Goal: Information Seeking & Learning: Learn about a topic

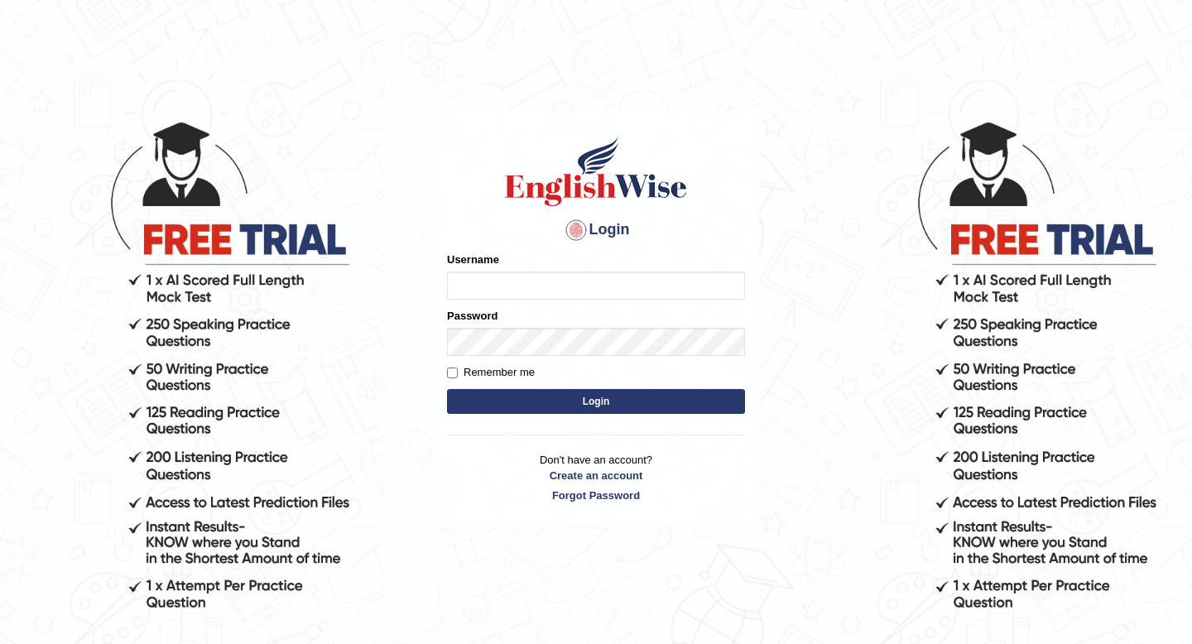
type input "pem2025"
click at [525, 406] on button "Login" at bounding box center [596, 401] width 298 height 25
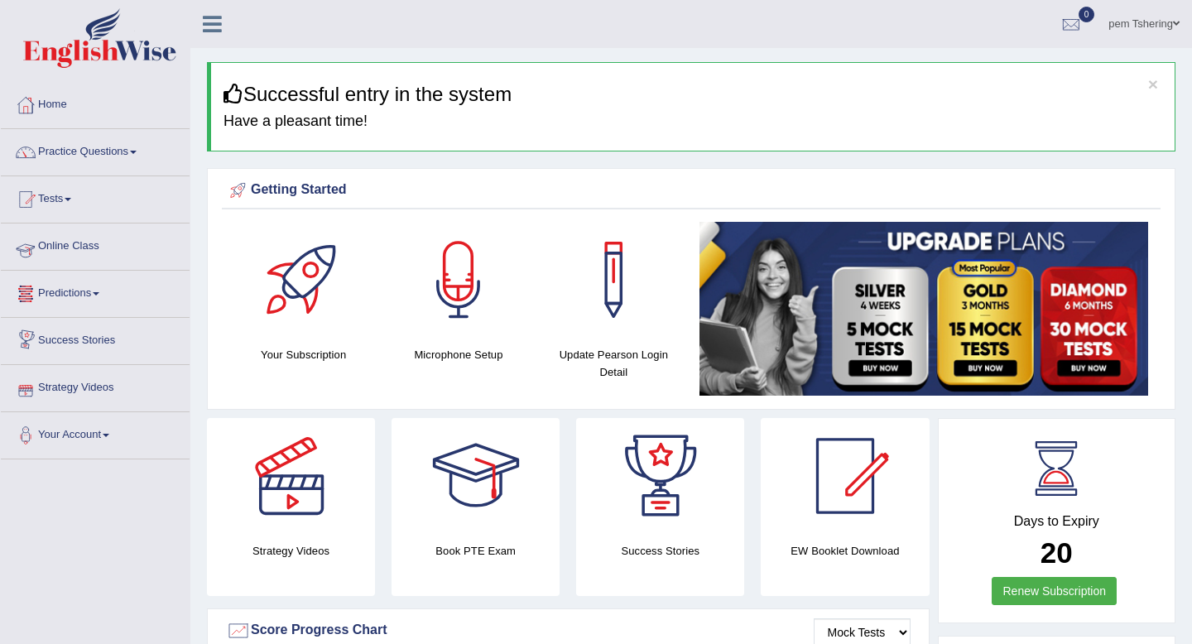
click at [105, 259] on link "Online Class" at bounding box center [95, 244] width 189 height 41
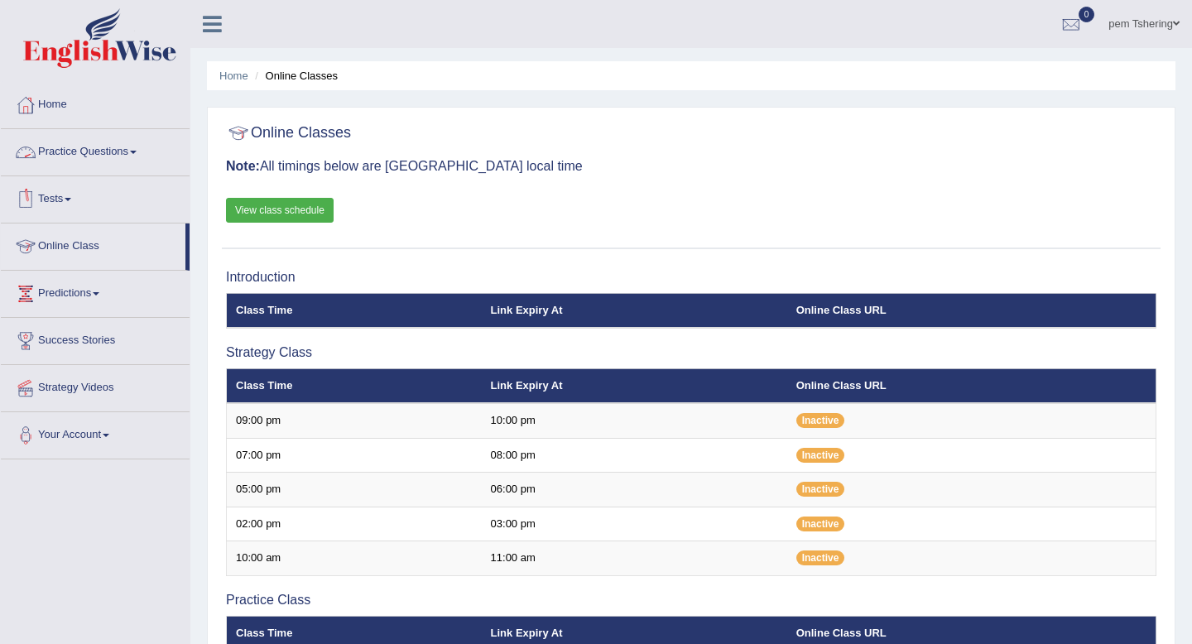
click at [146, 155] on link "Practice Questions" at bounding box center [95, 149] width 189 height 41
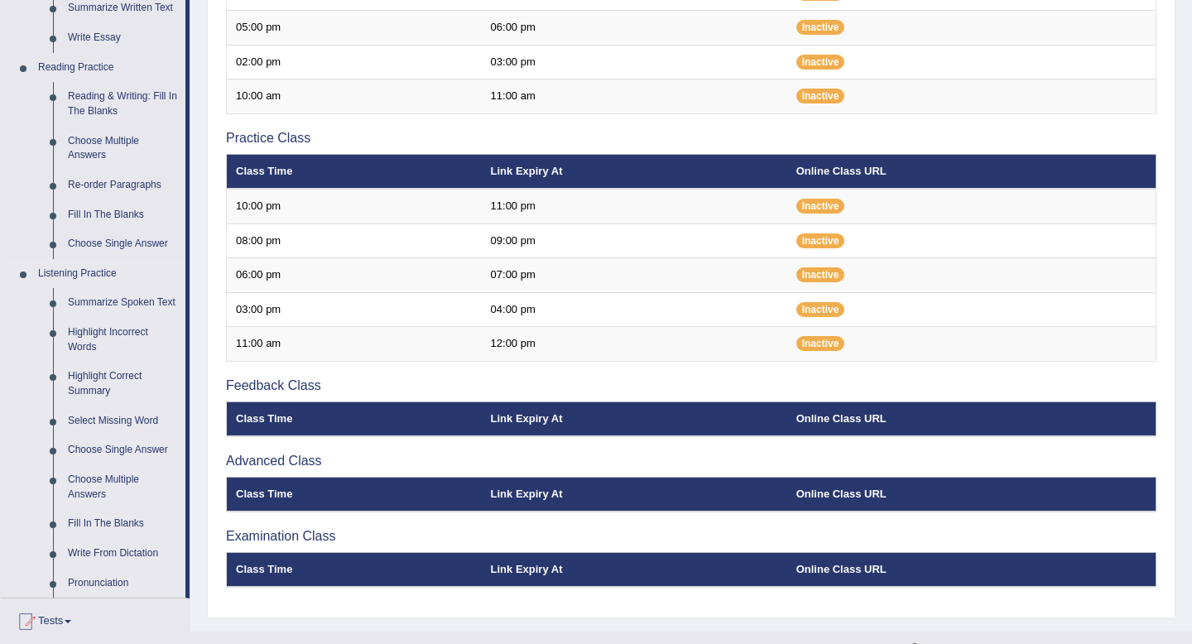
scroll to position [461, 0]
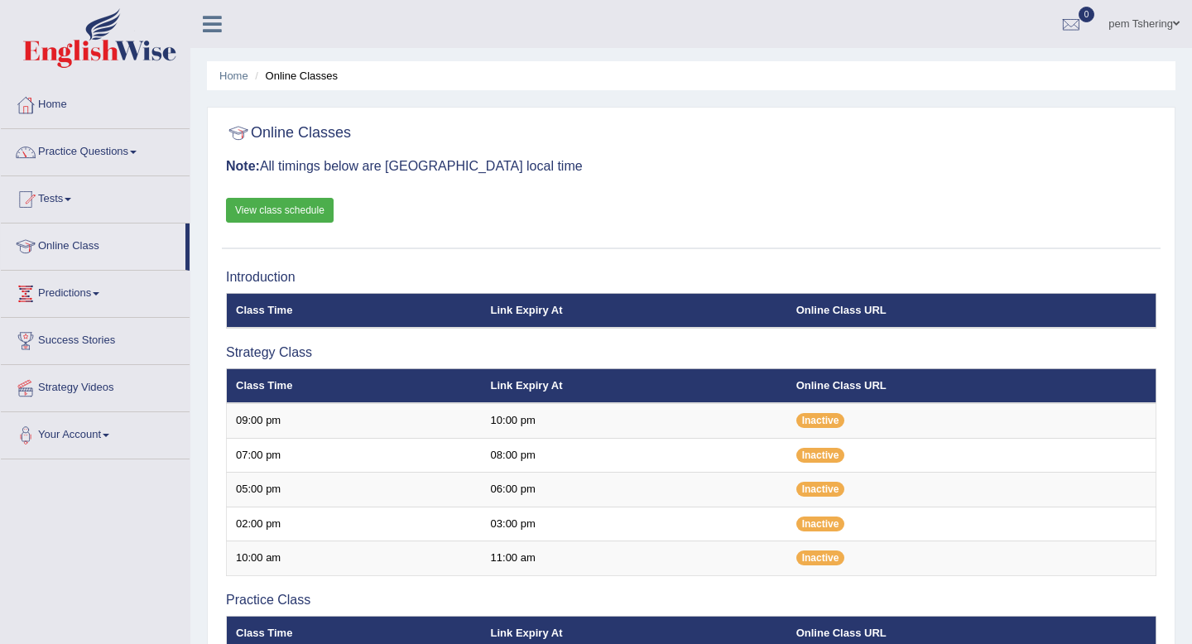
click at [109, 292] on link "Predictions" at bounding box center [95, 291] width 189 height 41
click at [144, 149] on link "Practice Questions" at bounding box center [95, 149] width 189 height 41
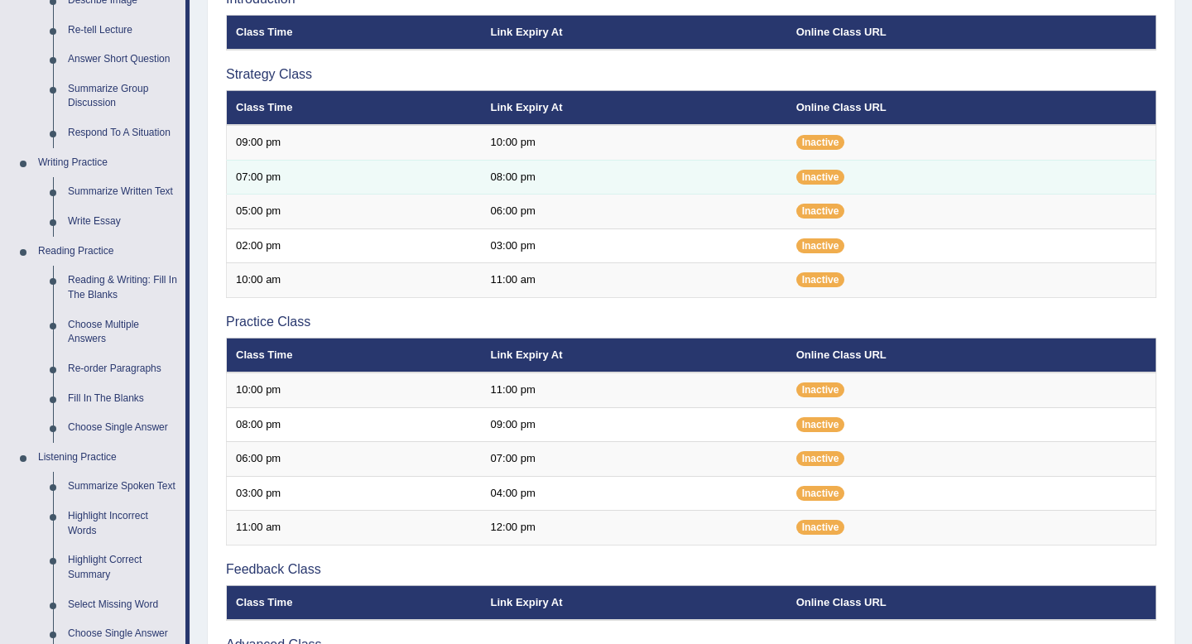
scroll to position [279, 0]
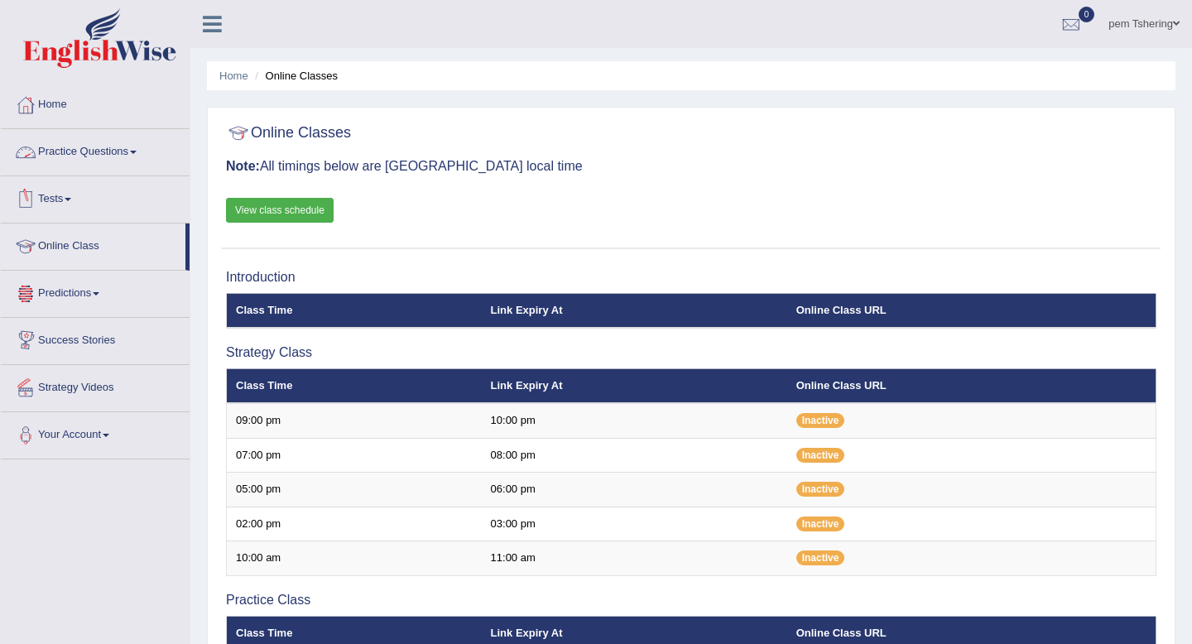
click at [145, 163] on link "Practice Questions" at bounding box center [95, 149] width 189 height 41
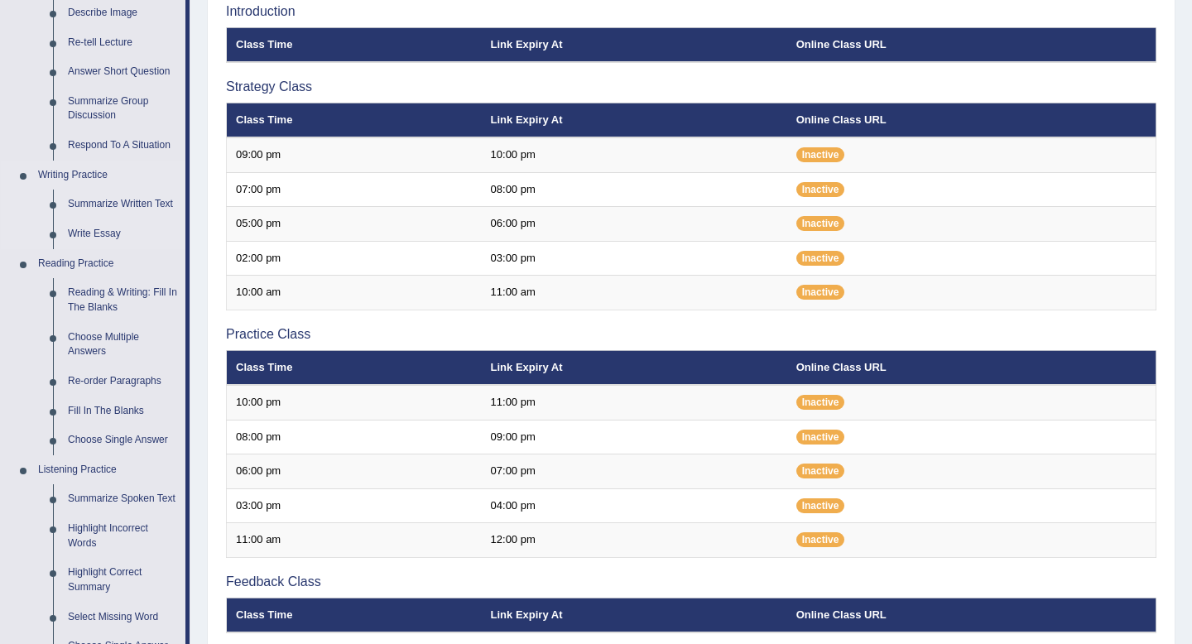
scroll to position [273, 0]
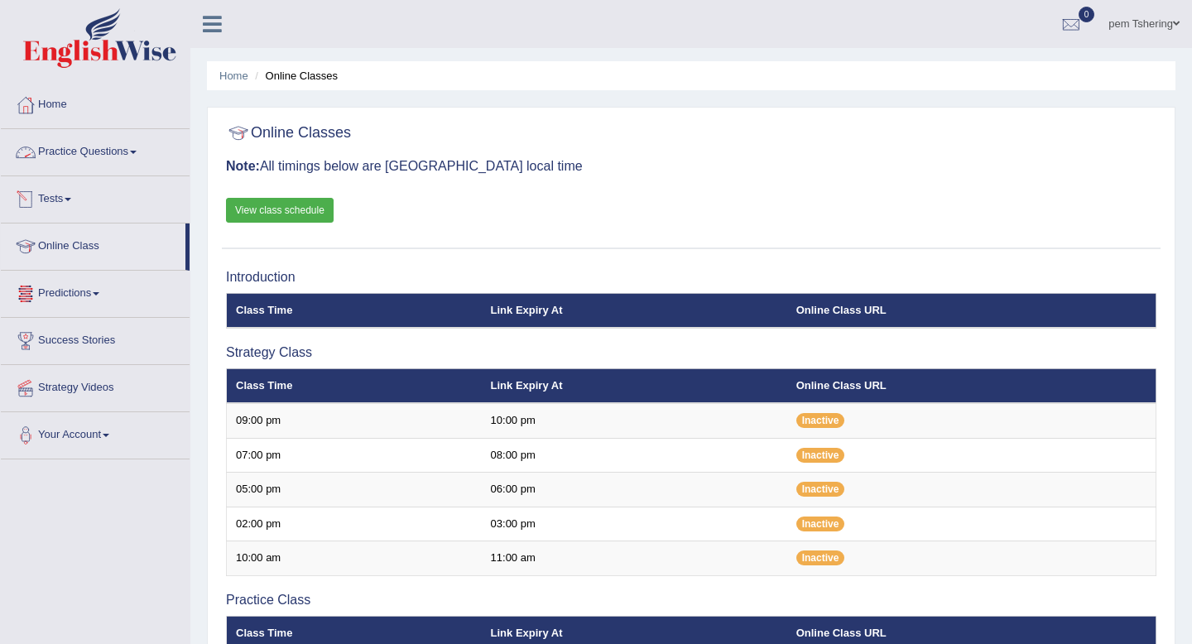
click at [148, 152] on link "Practice Questions" at bounding box center [95, 149] width 189 height 41
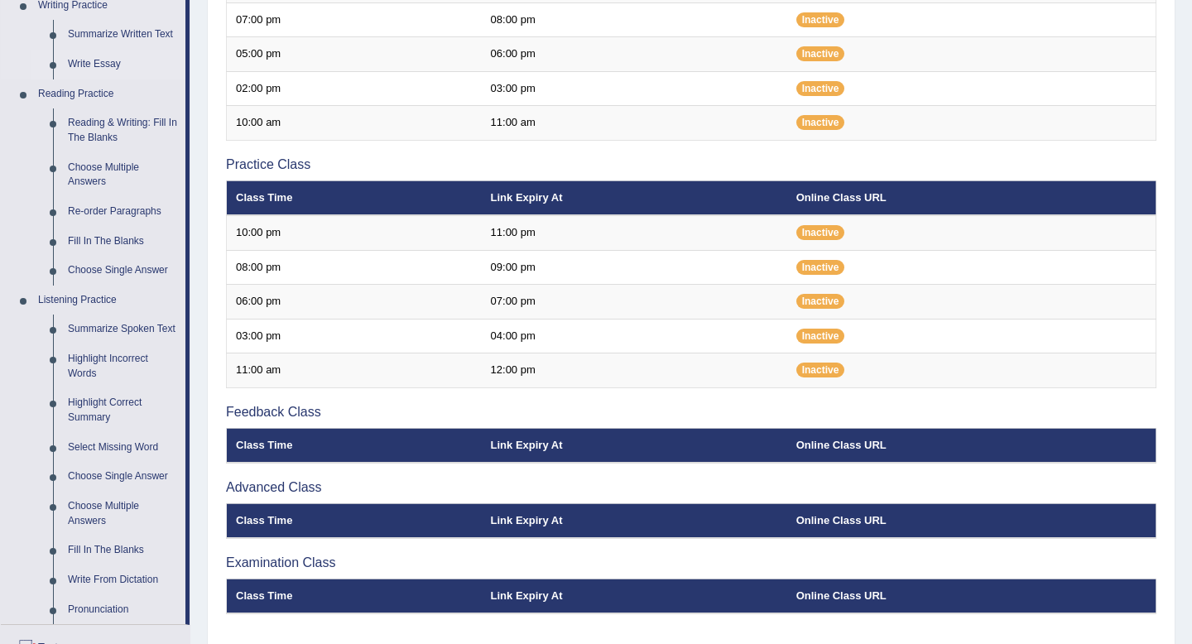
scroll to position [450, 0]
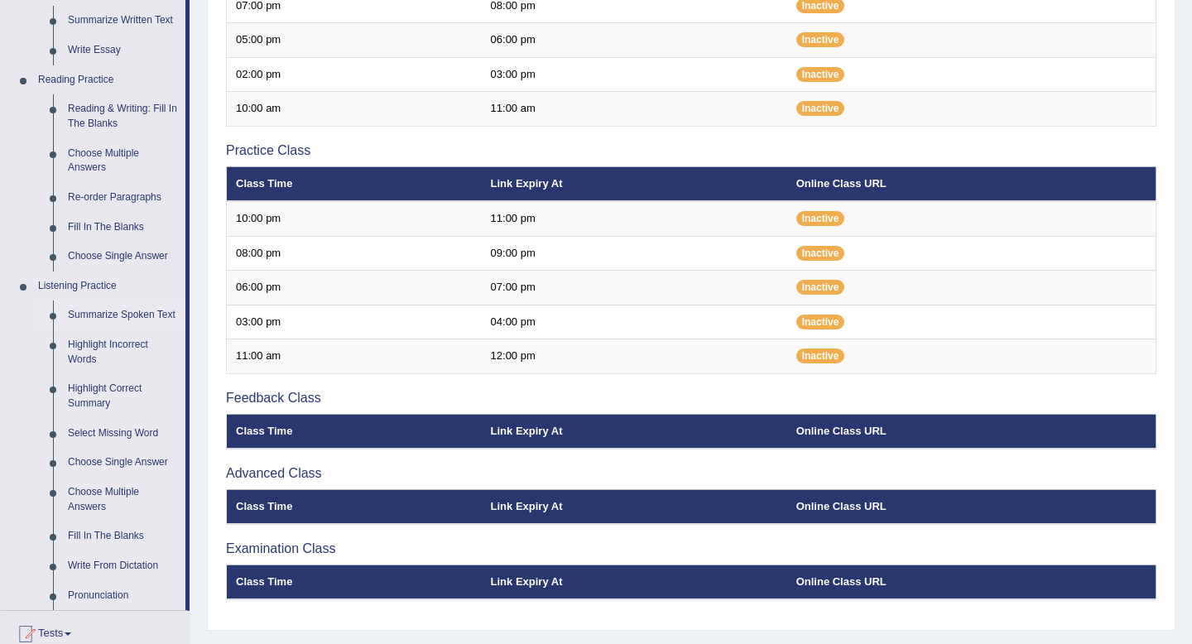
click at [99, 314] on link "Summarize Spoken Text" at bounding box center [122, 316] width 125 height 30
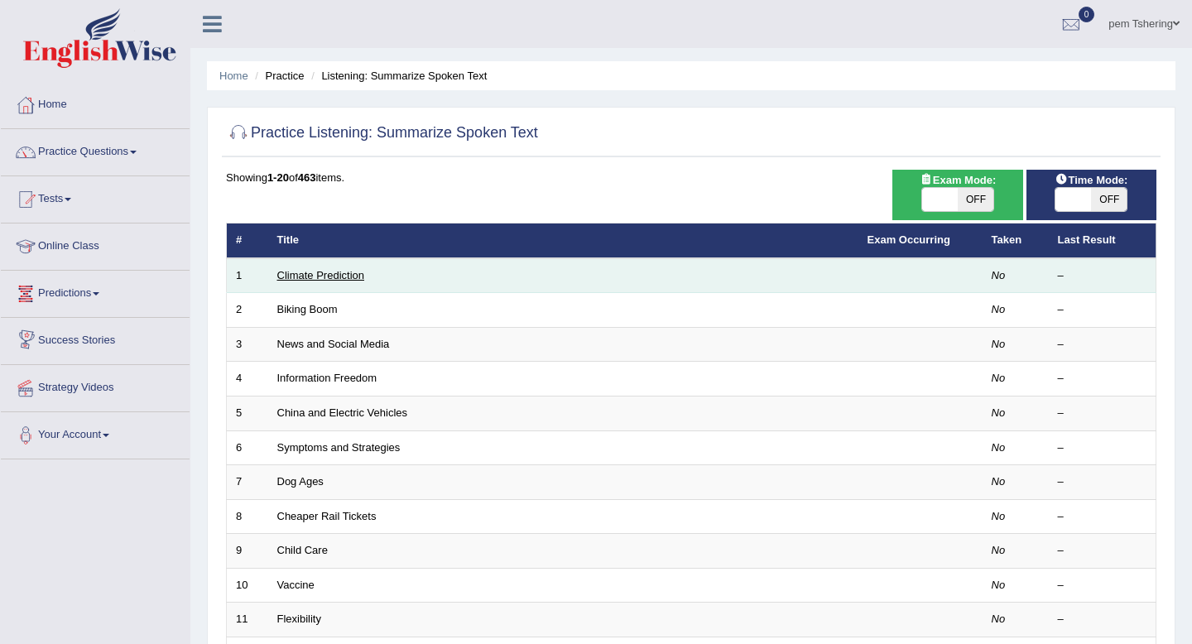
click at [342, 279] on link "Climate Prediction" at bounding box center [321, 275] width 88 height 12
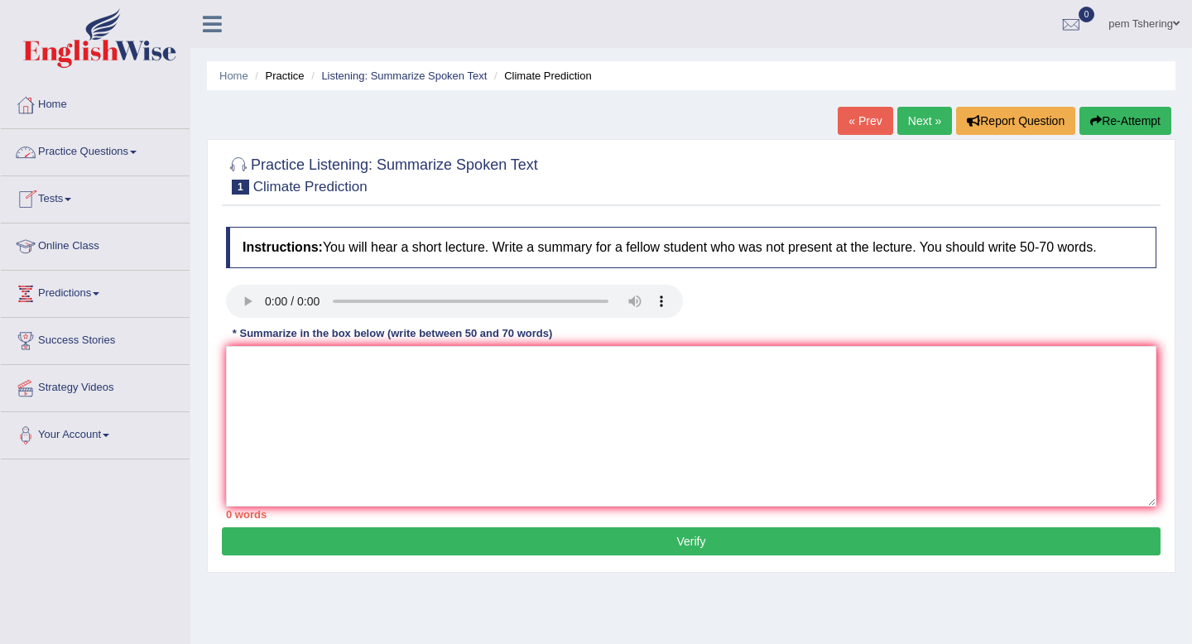
click at [114, 156] on link "Practice Questions" at bounding box center [95, 149] width 189 height 41
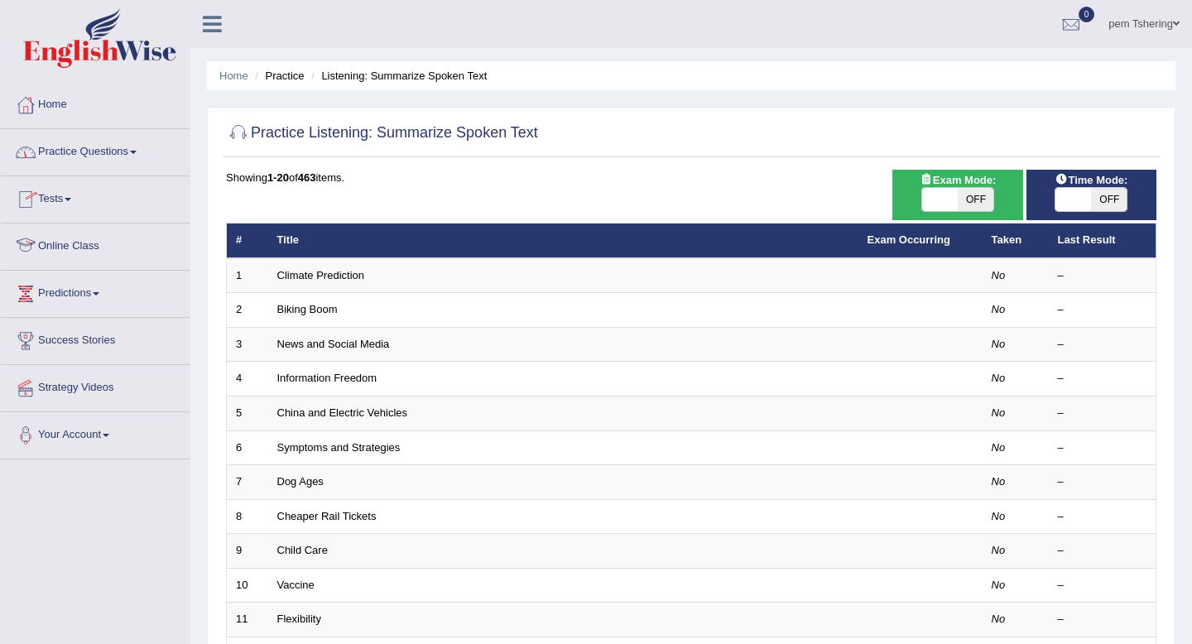
click at [83, 257] on link "Online Class" at bounding box center [95, 244] width 189 height 41
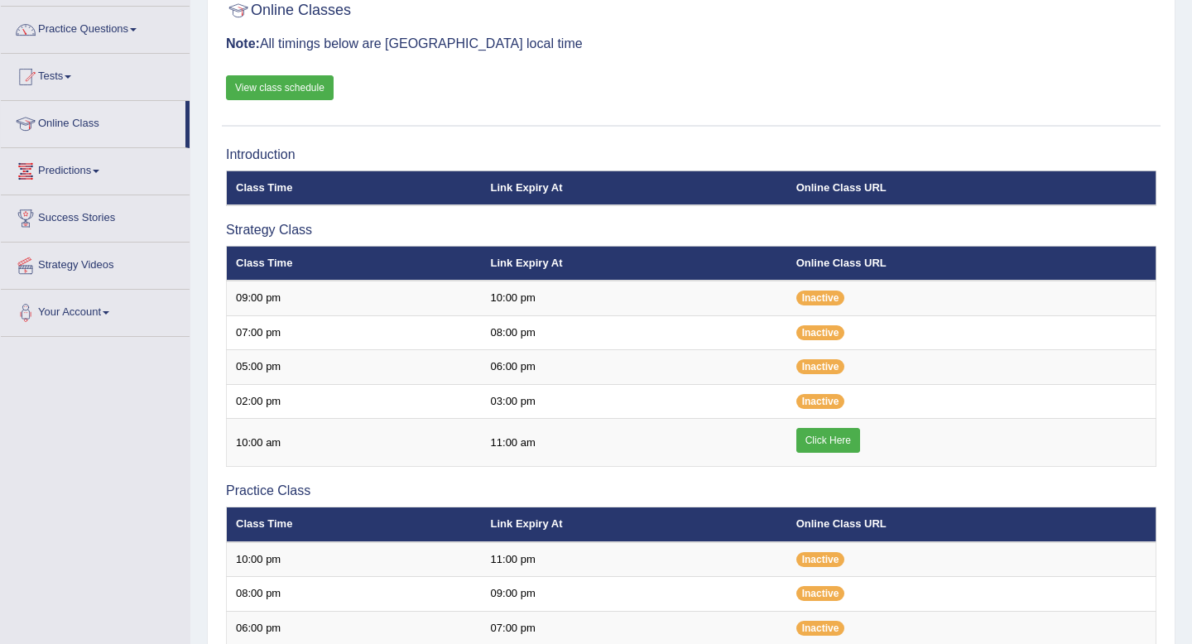
scroll to position [140, 0]
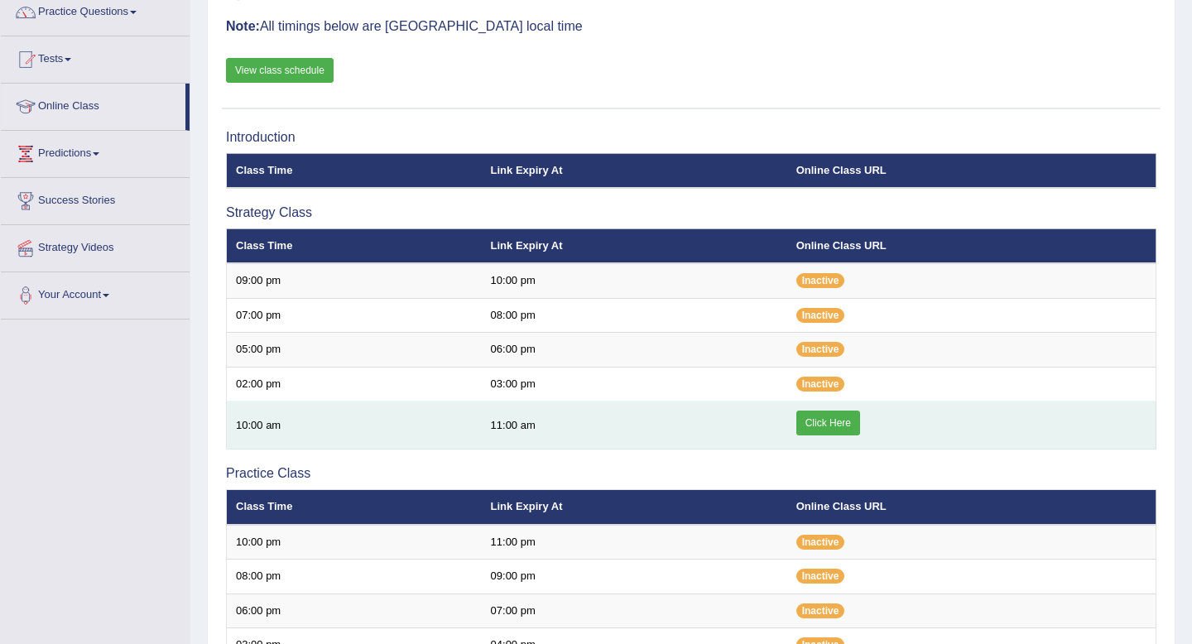
click at [831, 428] on link "Click Here" at bounding box center [829, 423] width 64 height 25
